Goal: Task Accomplishment & Management: Manage account settings

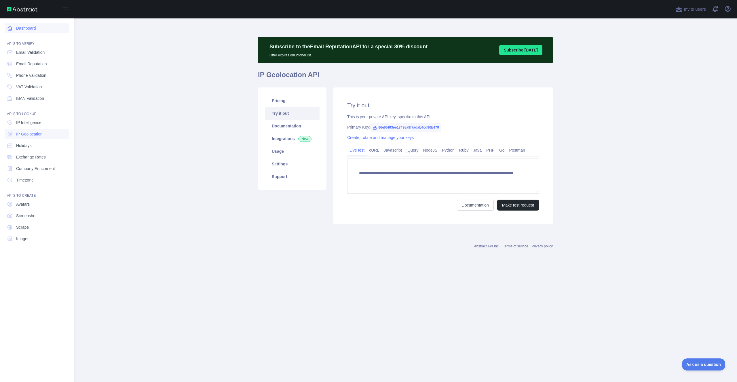
click at [53, 28] on link "Dashboard" at bounding box center [37, 28] width 64 height 10
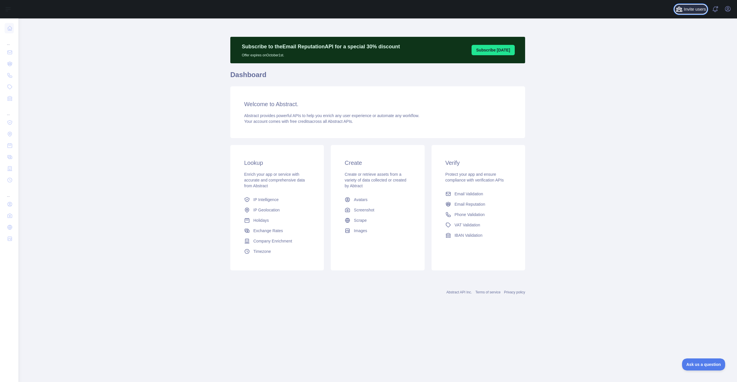
click at [692, 9] on span "Invite users" at bounding box center [694, 9] width 22 height 7
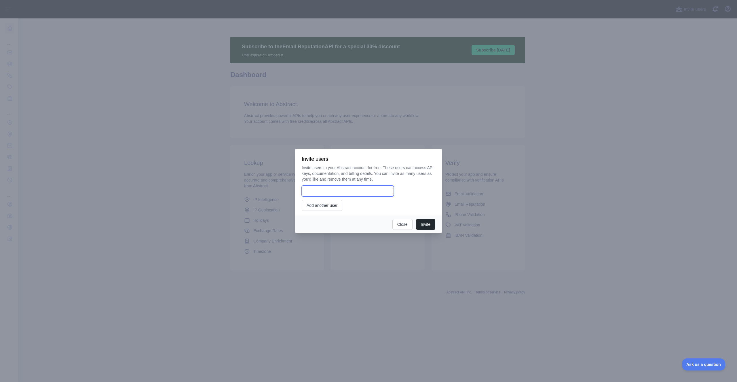
click at [333, 191] on input "email" at bounding box center [348, 191] width 92 height 11
type input "**********"
click at [426, 224] on button "Invite" at bounding box center [425, 224] width 19 height 11
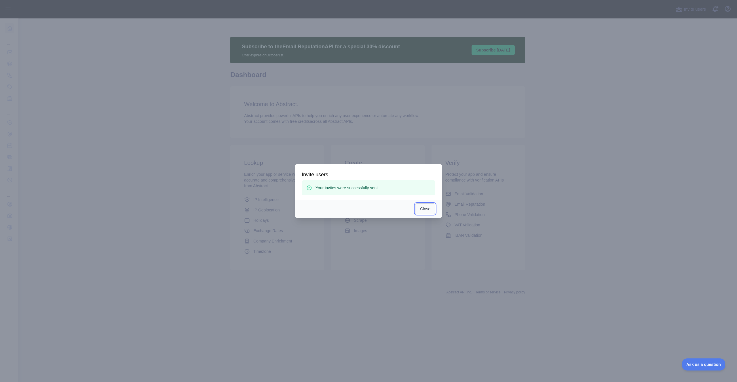
click at [429, 207] on button "Close" at bounding box center [425, 208] width 20 height 11
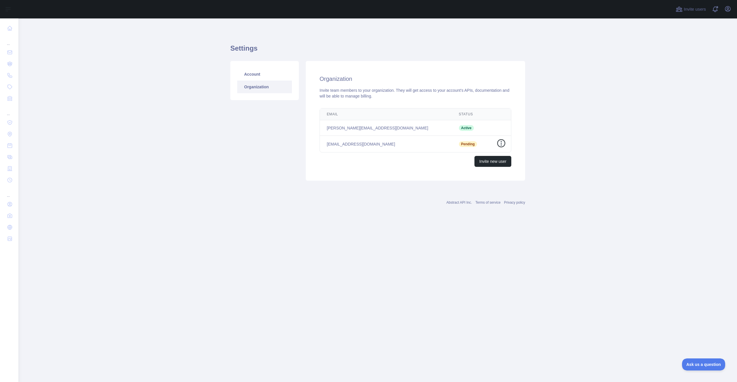
click at [501, 144] on icon "button" at bounding box center [500, 143] width 1 height 5
click at [520, 137] on div "Organization Invite team members to your organization. They will get access to …" at bounding box center [415, 121] width 219 height 120
